Goal: Information Seeking & Learning: Learn about a topic

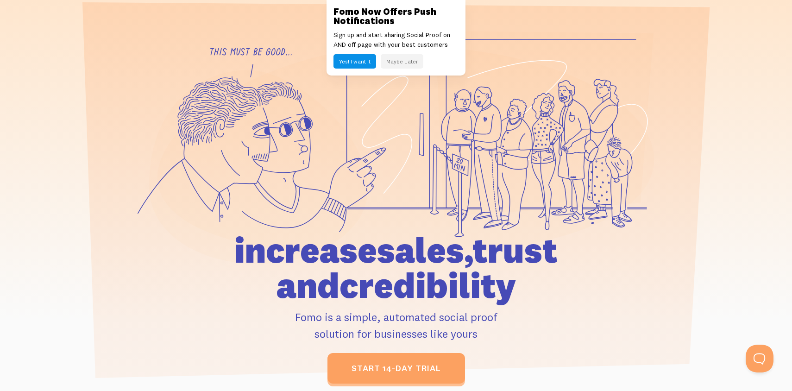
scroll to position [56, 0]
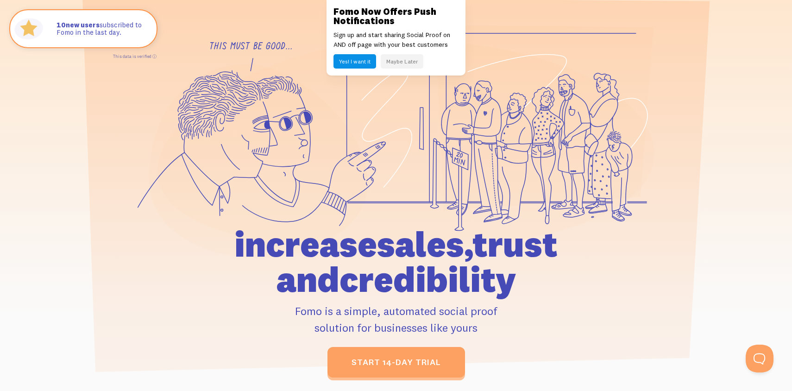
click at [410, 63] on button "Maybe Later" at bounding box center [402, 61] width 43 height 14
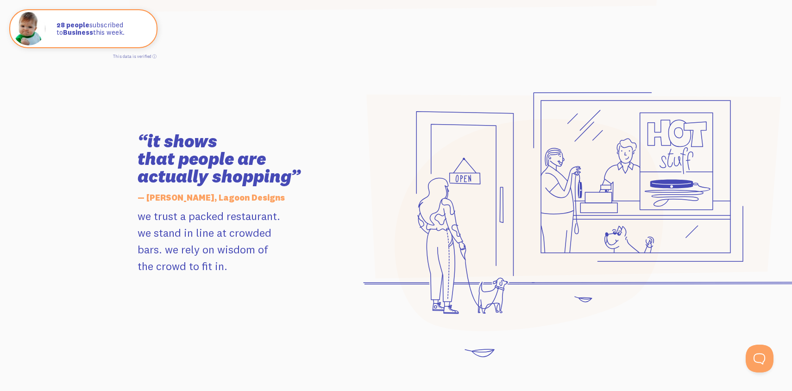
scroll to position [886, 0]
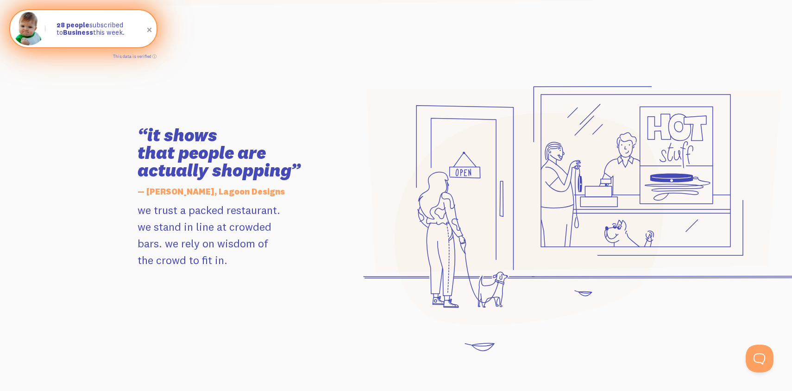
click at [148, 29] on span at bounding box center [150, 30] width 16 height 16
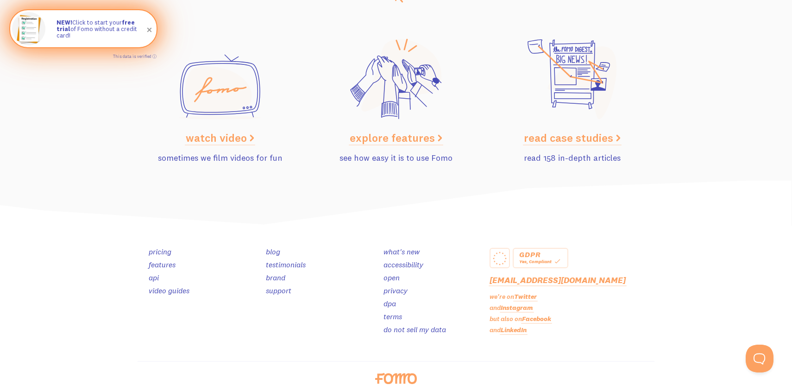
scroll to position [4663, 0]
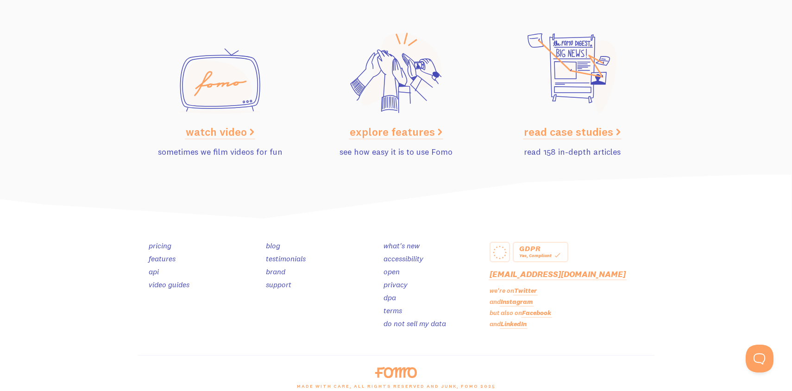
click at [157, 245] on link "pricing" at bounding box center [160, 245] width 23 height 9
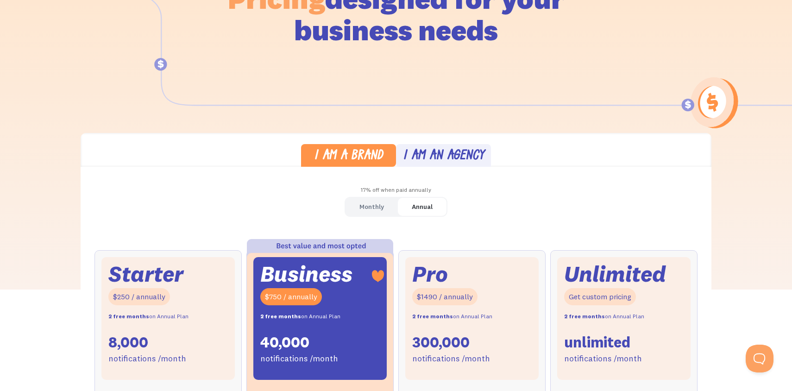
scroll to position [295, 0]
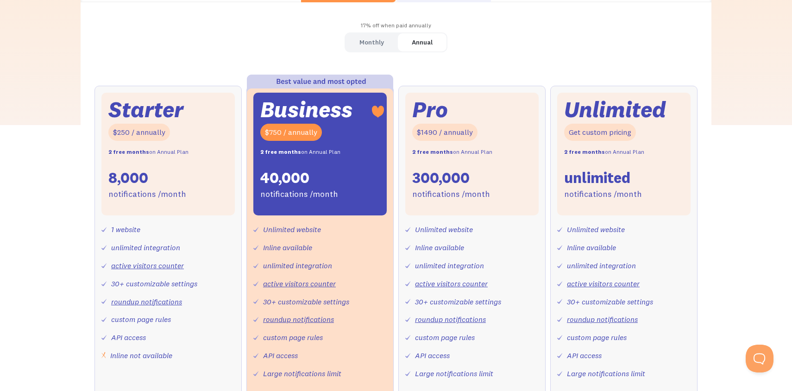
click at [382, 49] on link "Monthly" at bounding box center [372, 42] width 52 height 18
